Goal: Transaction & Acquisition: Purchase product/service

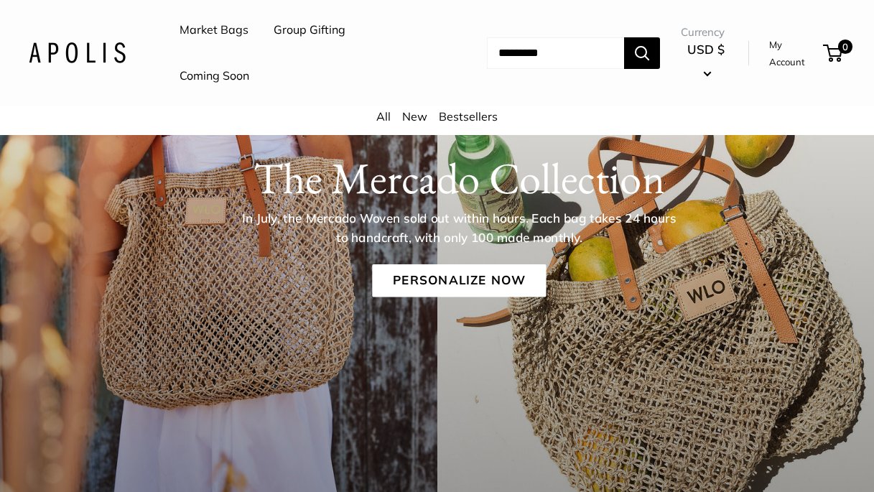
scroll to position [236, 0]
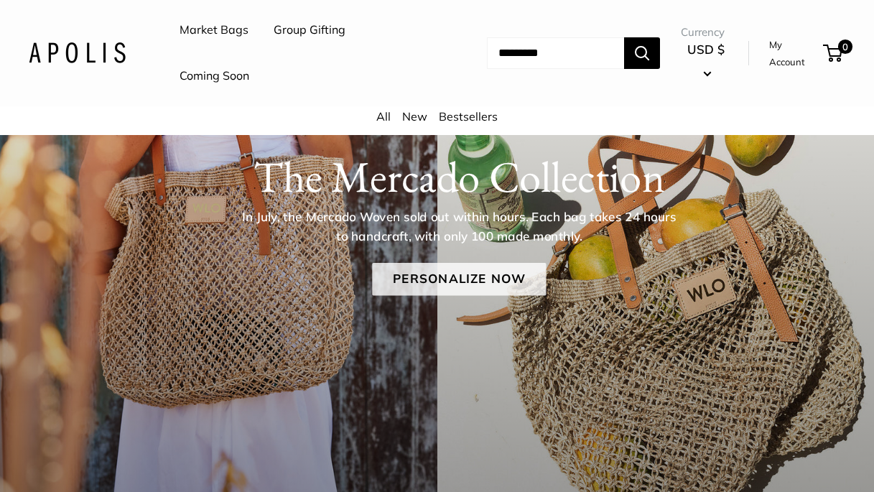
click at [477, 278] on link "Personalize Now" at bounding box center [459, 279] width 174 height 33
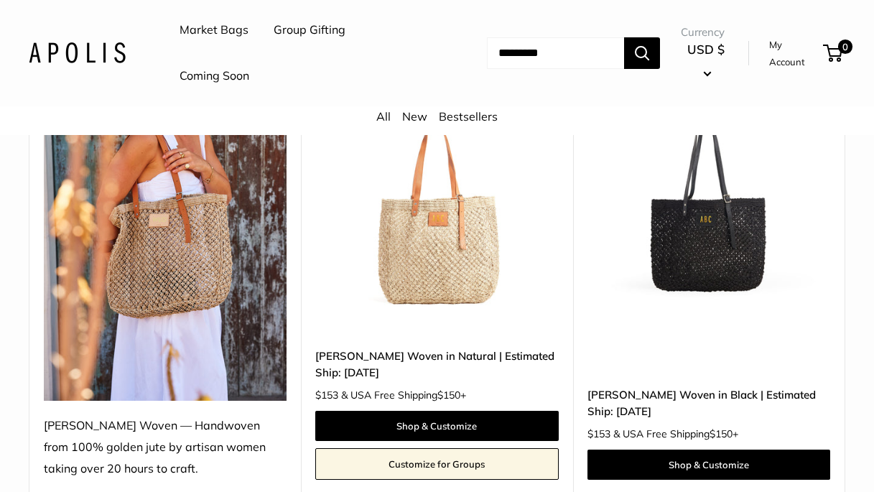
scroll to position [217, 0]
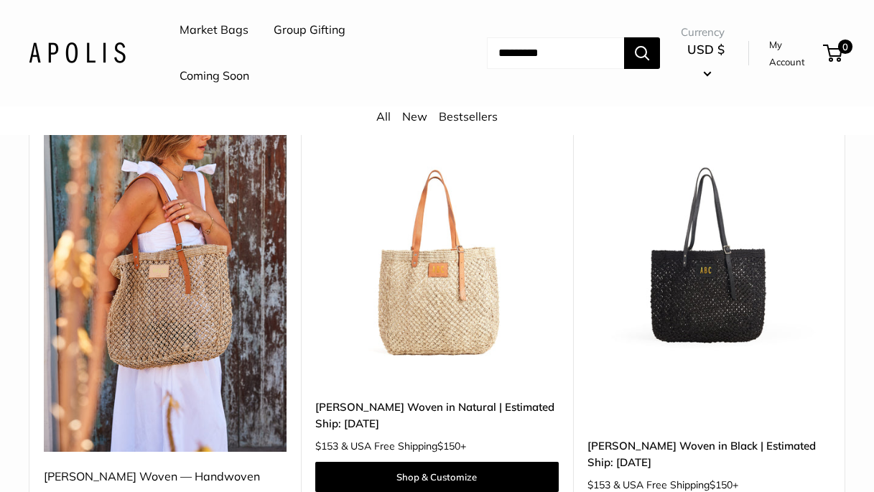
click at [0, 0] on img at bounding box center [0, 0] width 0 height 0
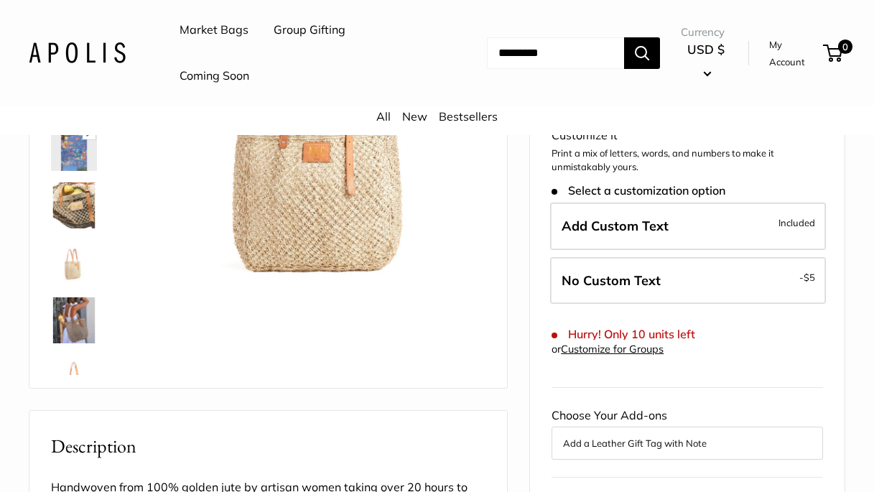
scroll to position [236, 0]
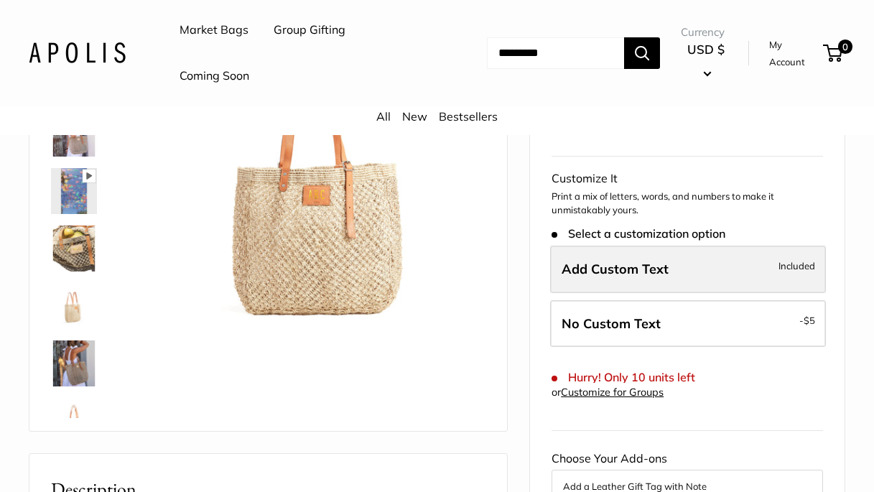
click at [639, 248] on label "Add Custom Text Included" at bounding box center [688, 268] width 276 height 47
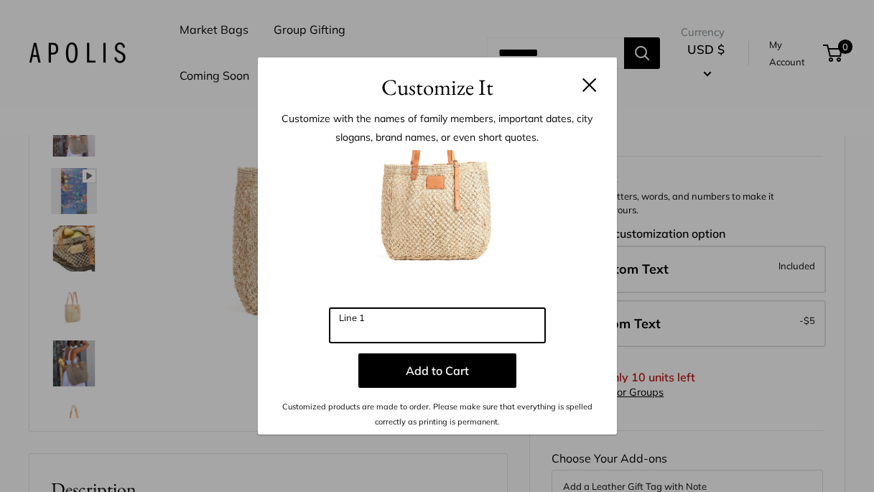
click at [381, 326] on input "Line 1" at bounding box center [436, 325] width 215 height 34
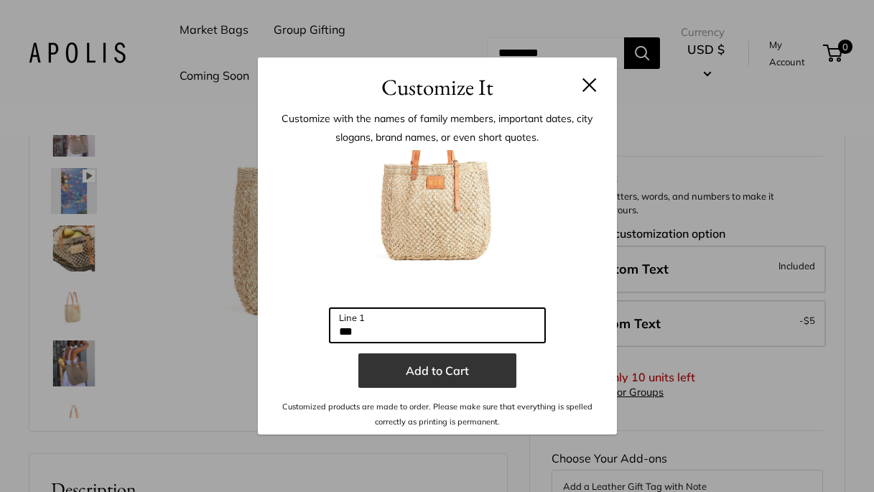
type input "***"
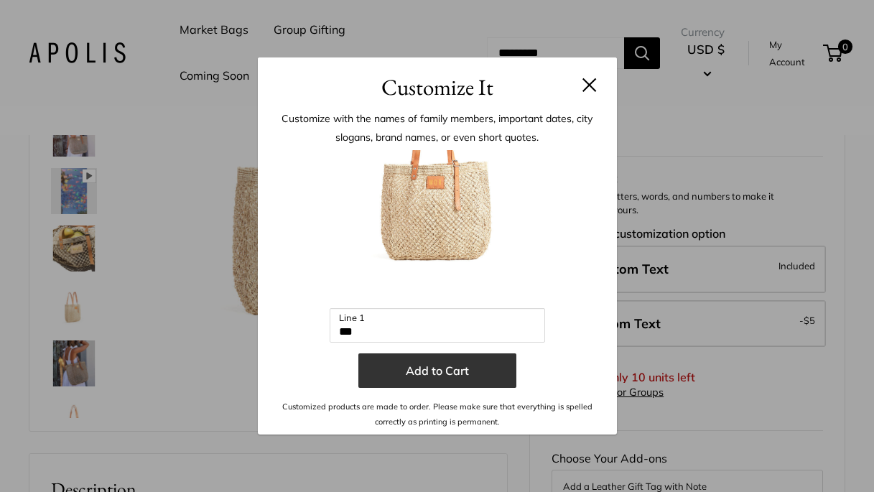
click at [462, 371] on button "Add to Cart" at bounding box center [437, 370] width 158 height 34
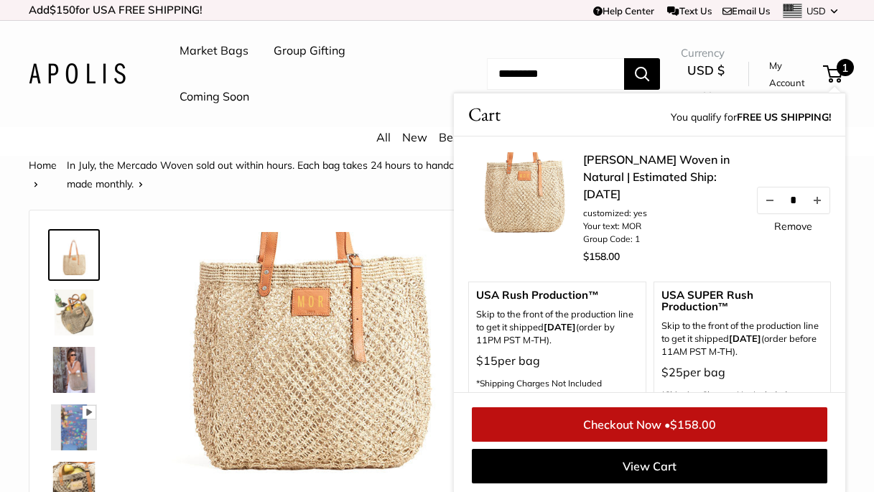
scroll to position [-3, 0]
